Goal: Transaction & Acquisition: Purchase product/service

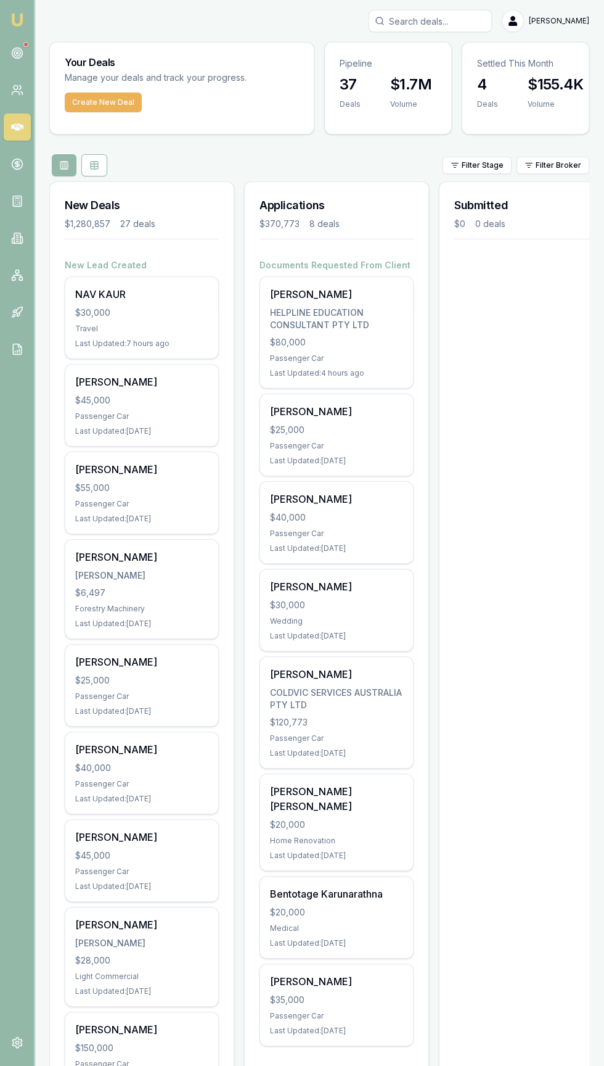
click at [25, 44] on div at bounding box center [25, 44] width 5 height 5
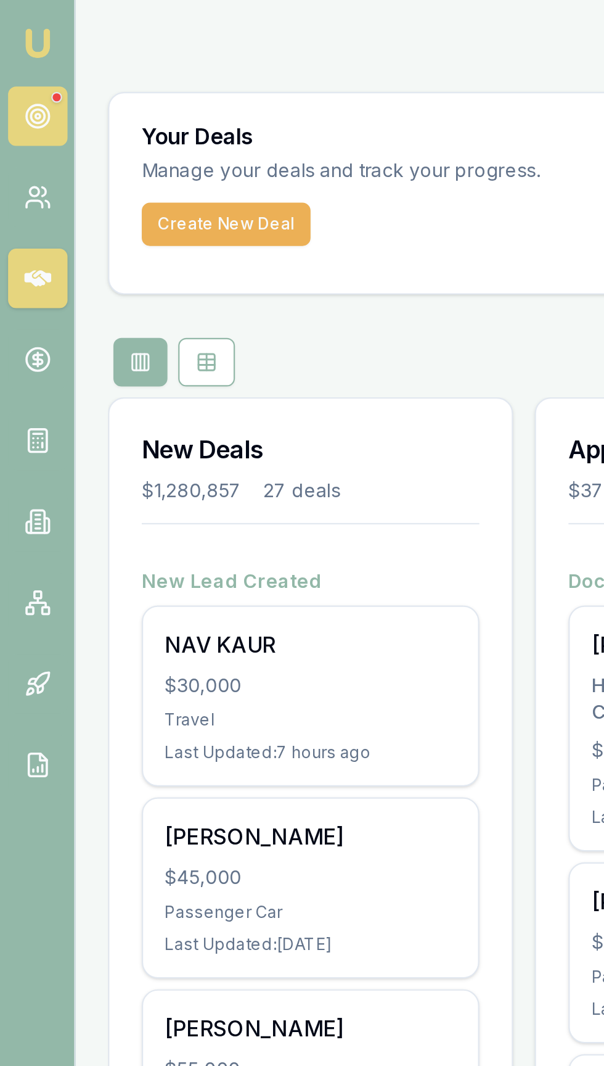
click at [17, 53] on icon at bounding box center [17, 53] width 12 height 12
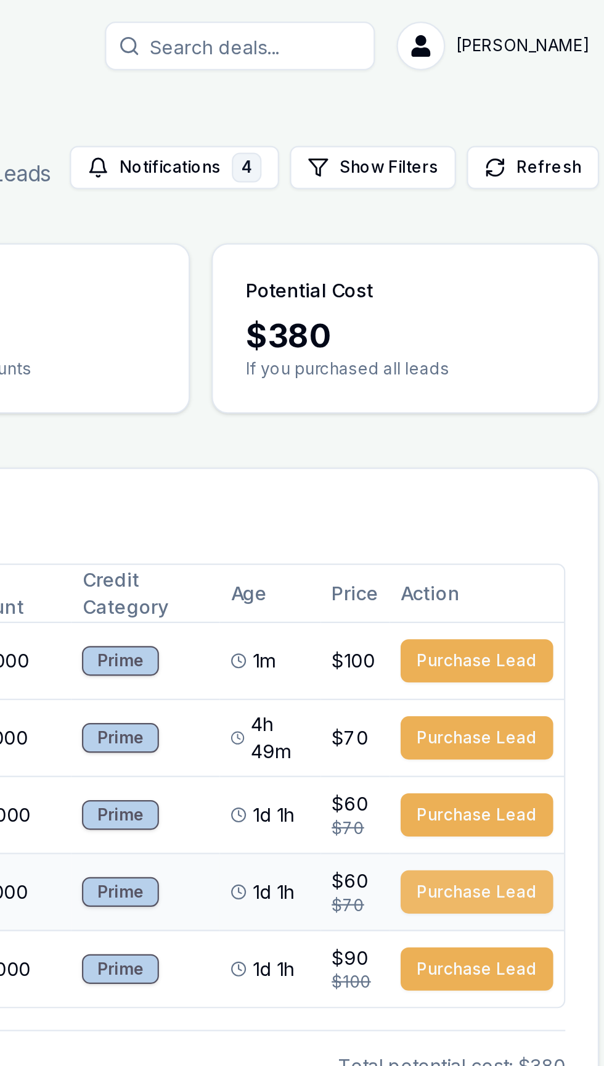
click at [542, 397] on button "Purchase Lead" at bounding box center [539, 407] width 70 height 20
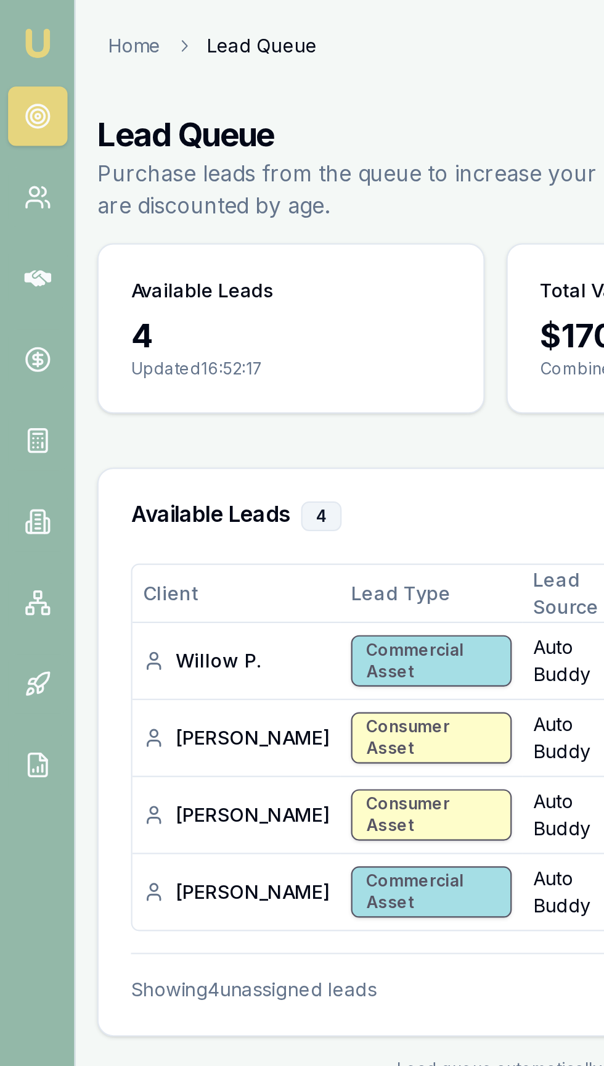
click at [15, 23] on img at bounding box center [17, 19] width 15 height 15
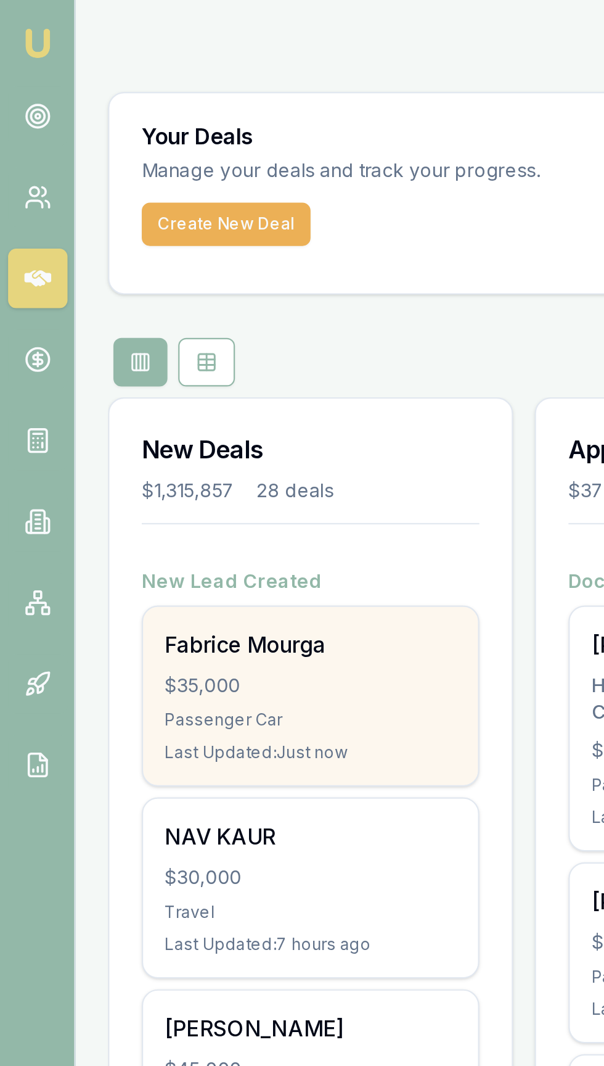
click at [183, 314] on div "$35,000" at bounding box center [141, 313] width 133 height 12
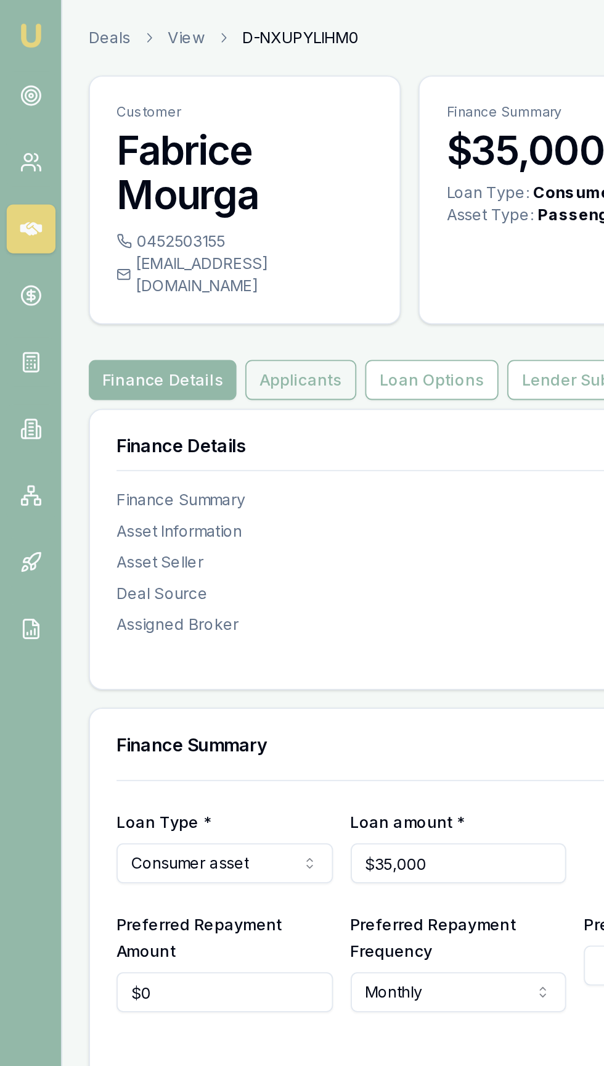
click at [158, 200] on button "Applicants" at bounding box center [167, 211] width 62 height 22
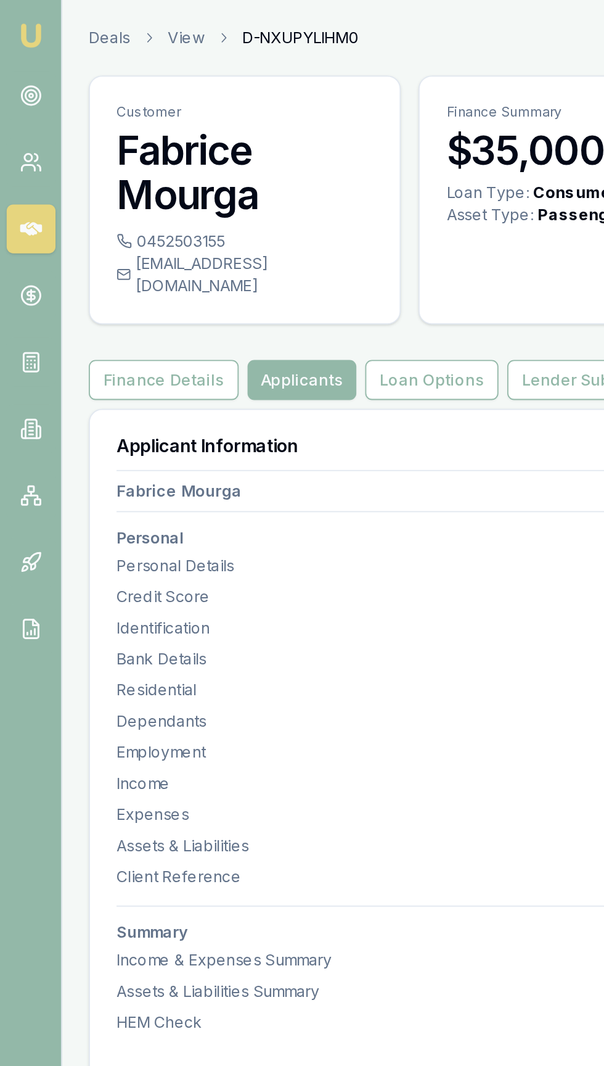
click at [18, 26] on img at bounding box center [17, 19] width 15 height 15
